Goal: Information Seeking & Learning: Learn about a topic

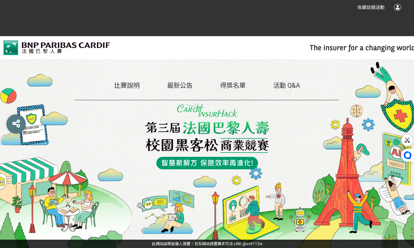
click at [132, 87] on link "比賽說明" at bounding box center [127, 86] width 26 height 8
click at [135, 88] on link "比賽說明" at bounding box center [127, 86] width 26 height 8
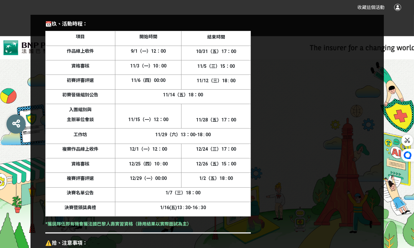
scroll to position [1538, 0]
